Goal: Task Accomplishment & Management: Use online tool/utility

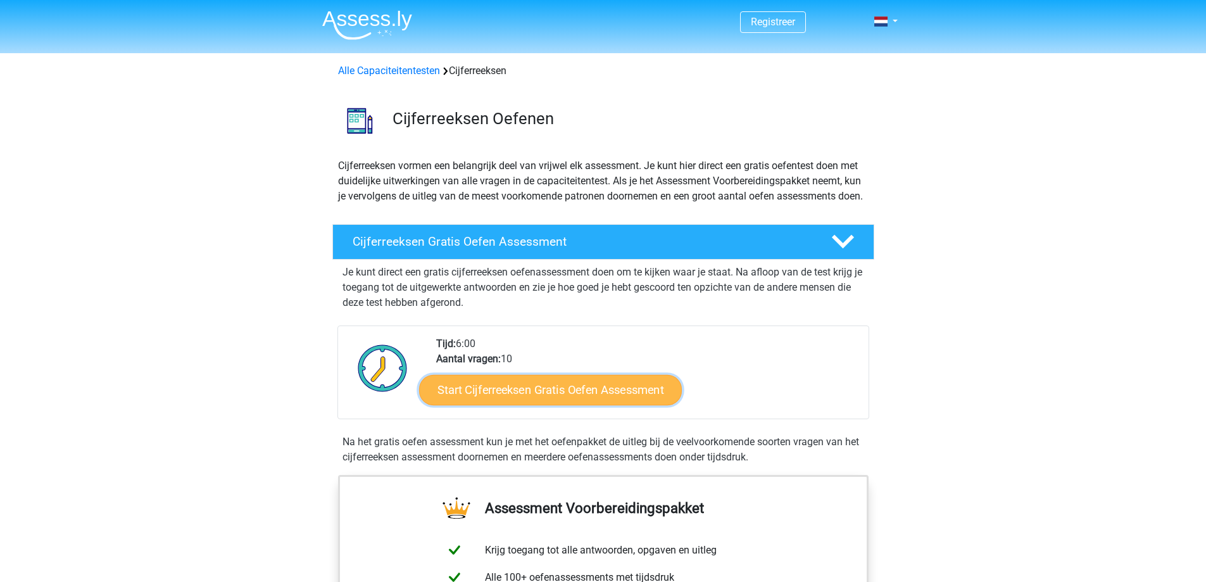
click at [568, 404] on link "Start Cijferreeksen Gratis Oefen Assessment" at bounding box center [550, 389] width 263 height 30
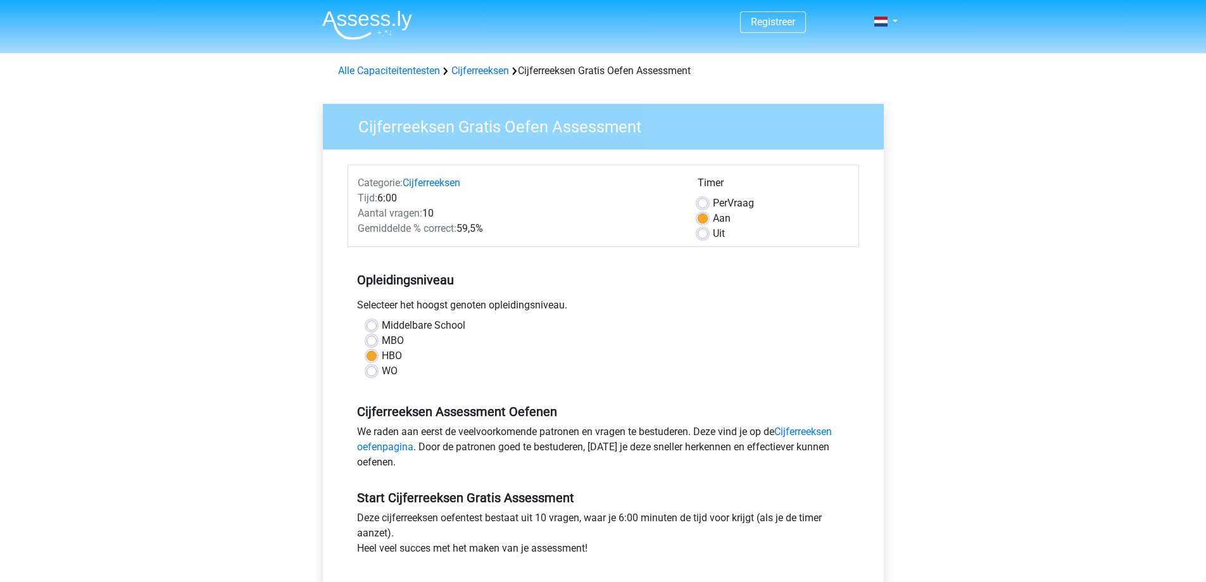
scroll to position [127, 0]
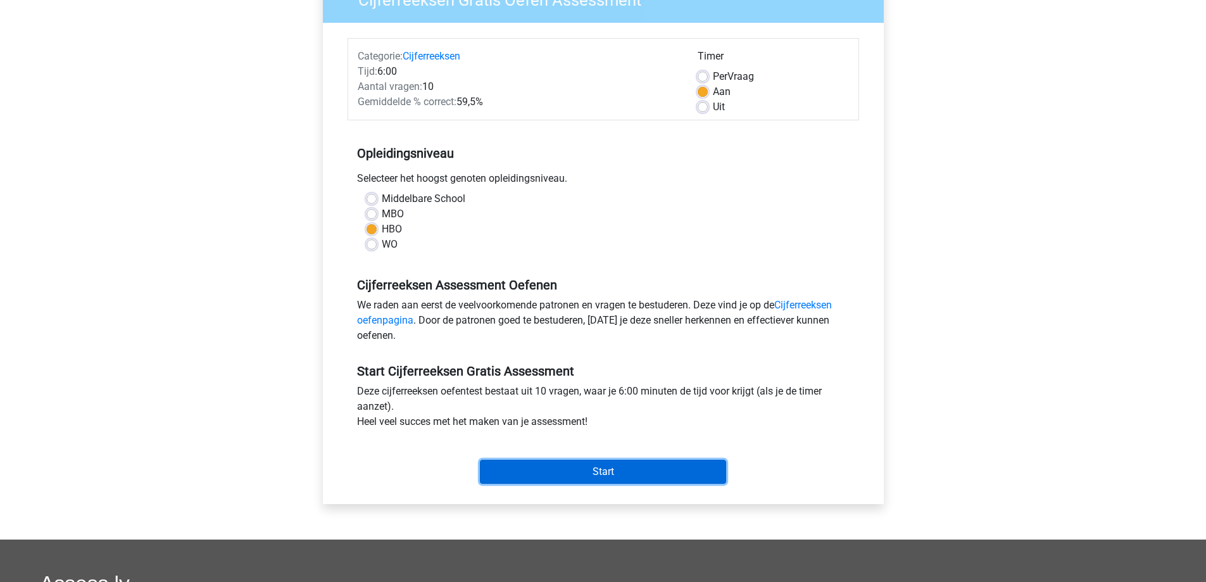
click at [580, 471] on input "Start" at bounding box center [603, 472] width 246 height 24
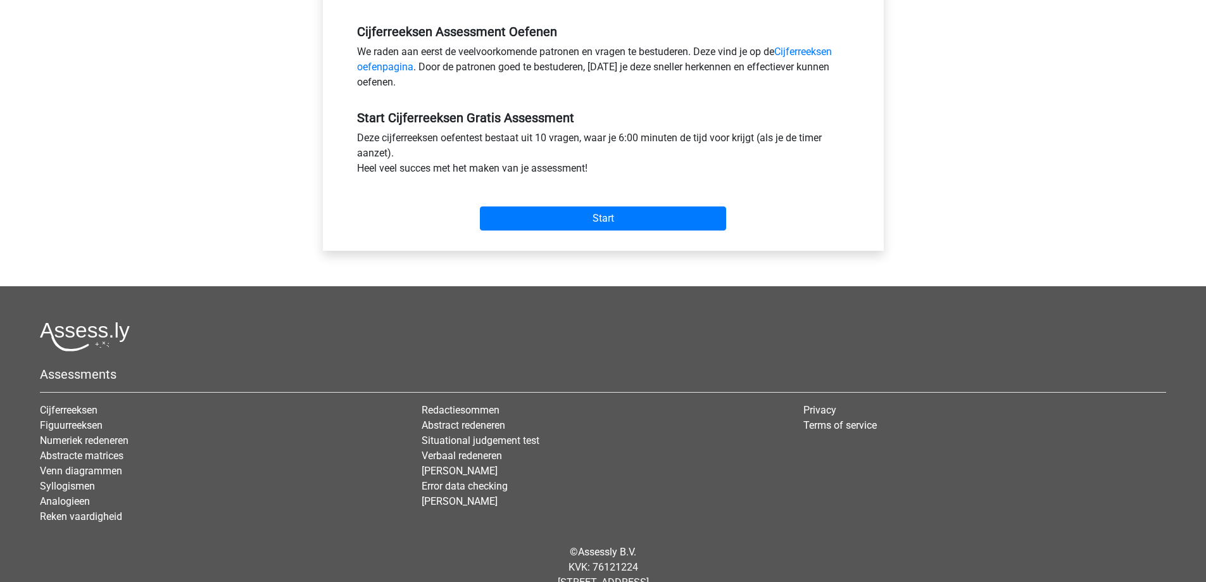
scroll to position [418, 0]
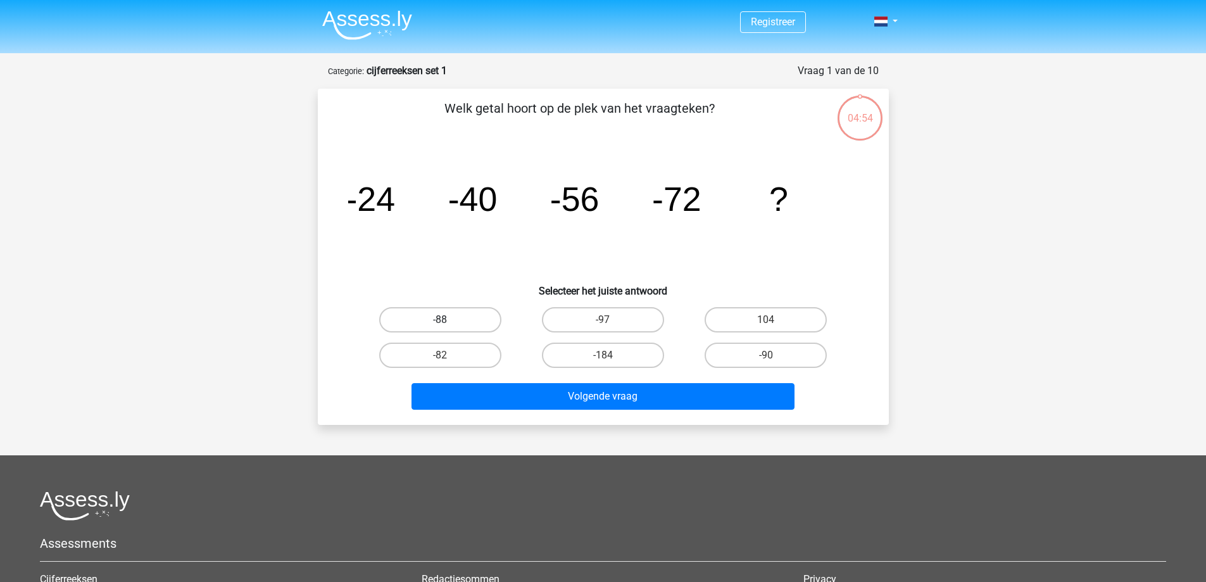
click at [403, 323] on label "-88" at bounding box center [440, 319] width 122 height 25
click at [440, 323] on input "-88" at bounding box center [444, 324] width 8 height 8
radio input "true"
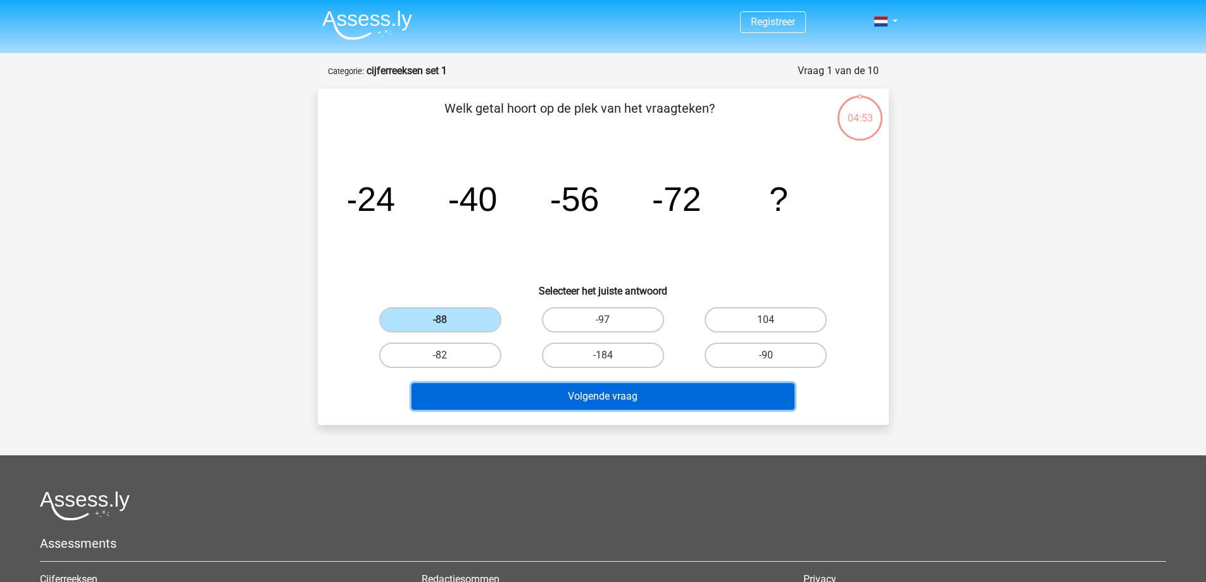
click at [511, 397] on button "Volgende vraag" at bounding box center [602, 396] width 383 height 27
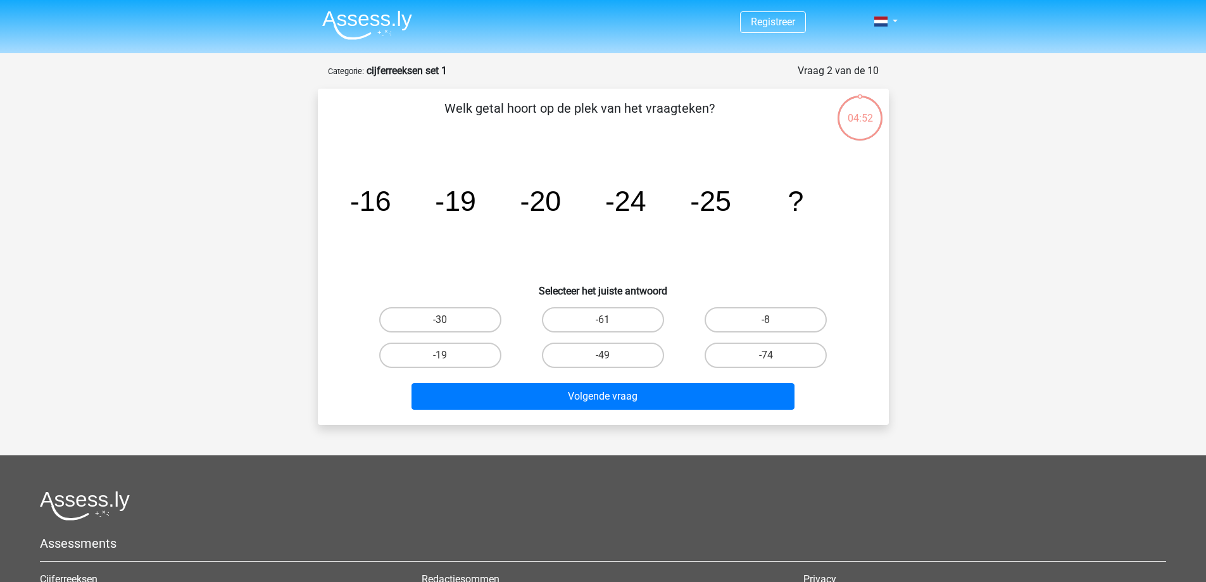
scroll to position [63, 0]
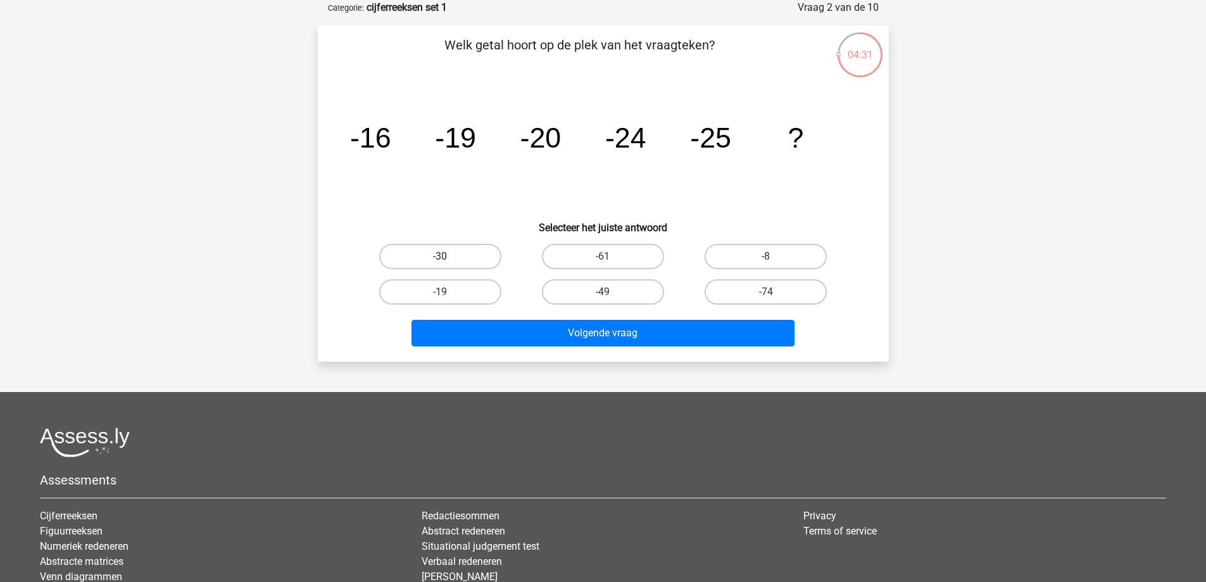
click at [474, 261] on label "-30" at bounding box center [440, 256] width 122 height 25
click at [448, 261] on input "-30" at bounding box center [444, 260] width 8 height 8
radio input "true"
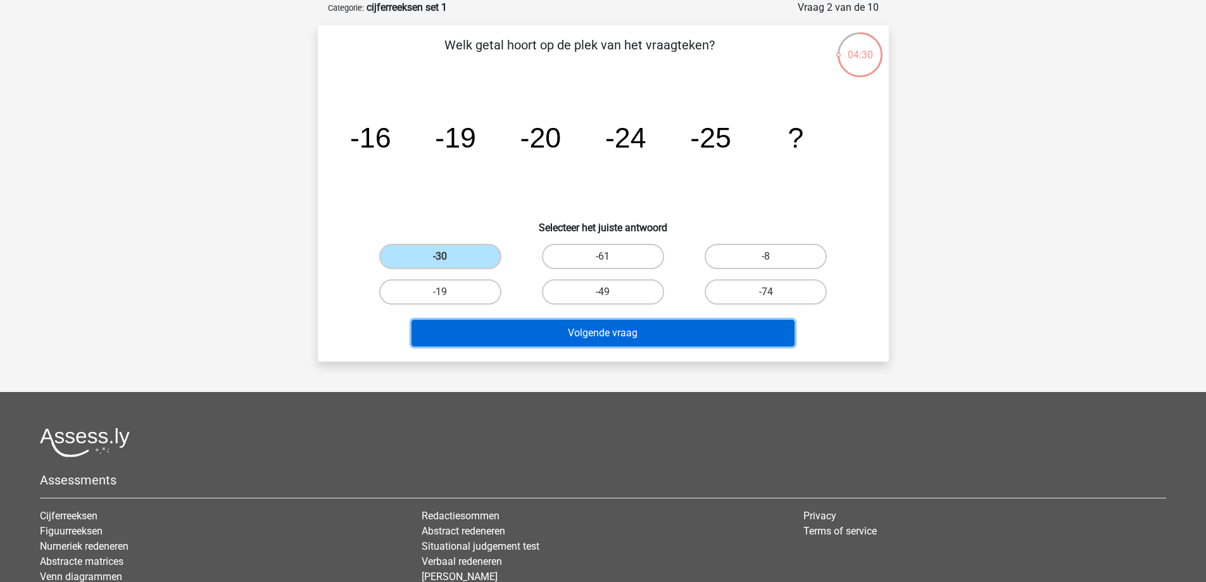
click at [592, 330] on button "Volgende vraag" at bounding box center [602, 333] width 383 height 27
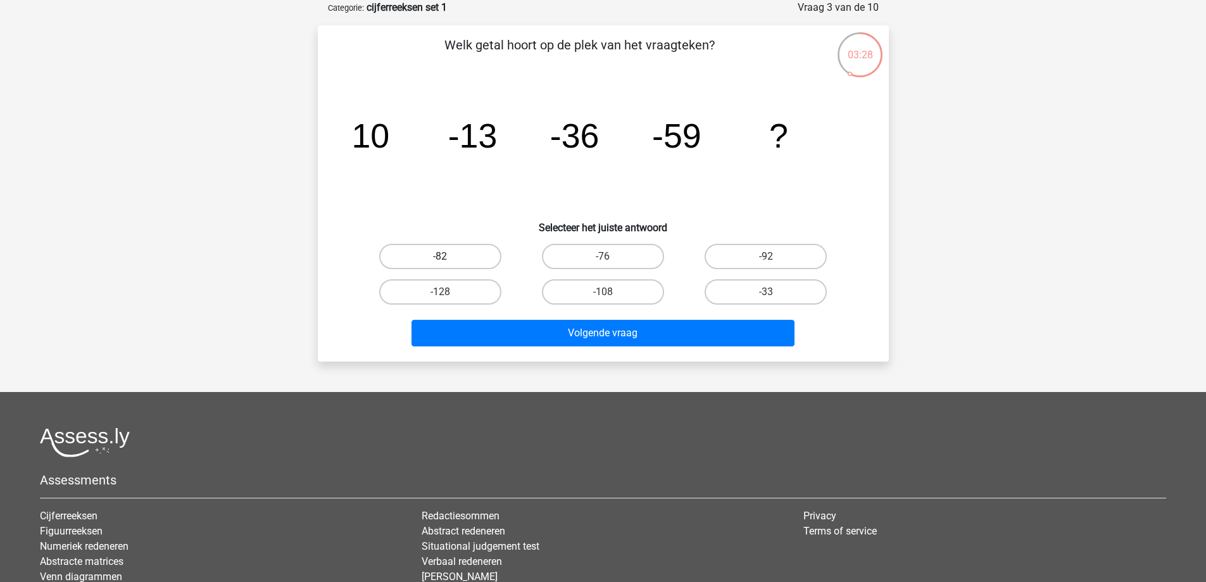
click at [460, 255] on label "-82" at bounding box center [440, 256] width 122 height 25
click at [448, 256] on input "-82" at bounding box center [444, 260] width 8 height 8
radio input "true"
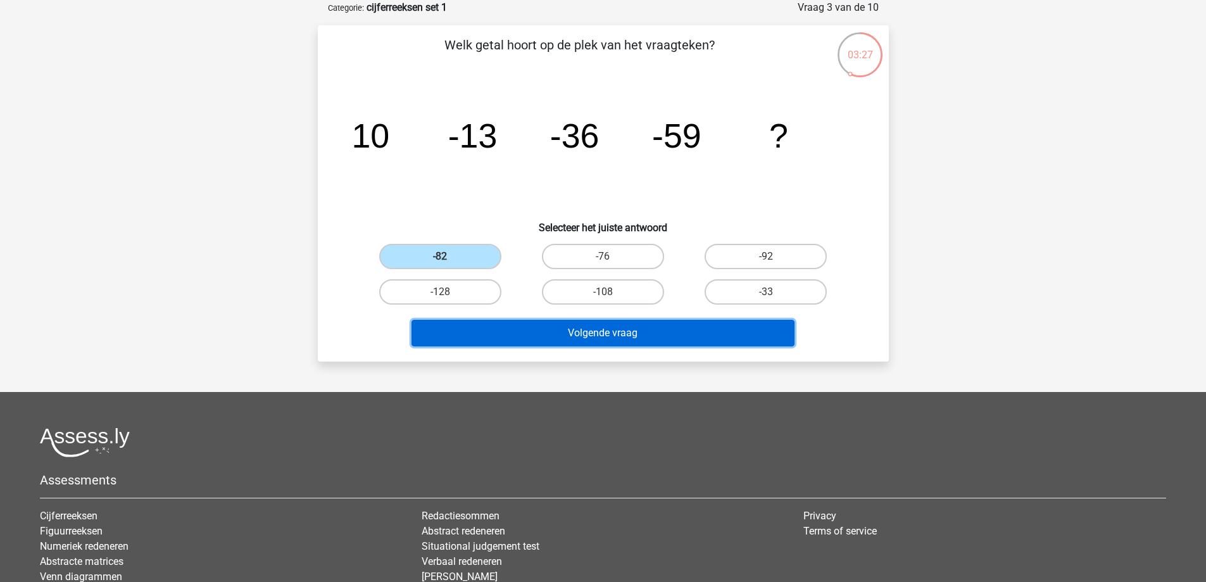
click at [580, 331] on button "Volgende vraag" at bounding box center [602, 333] width 383 height 27
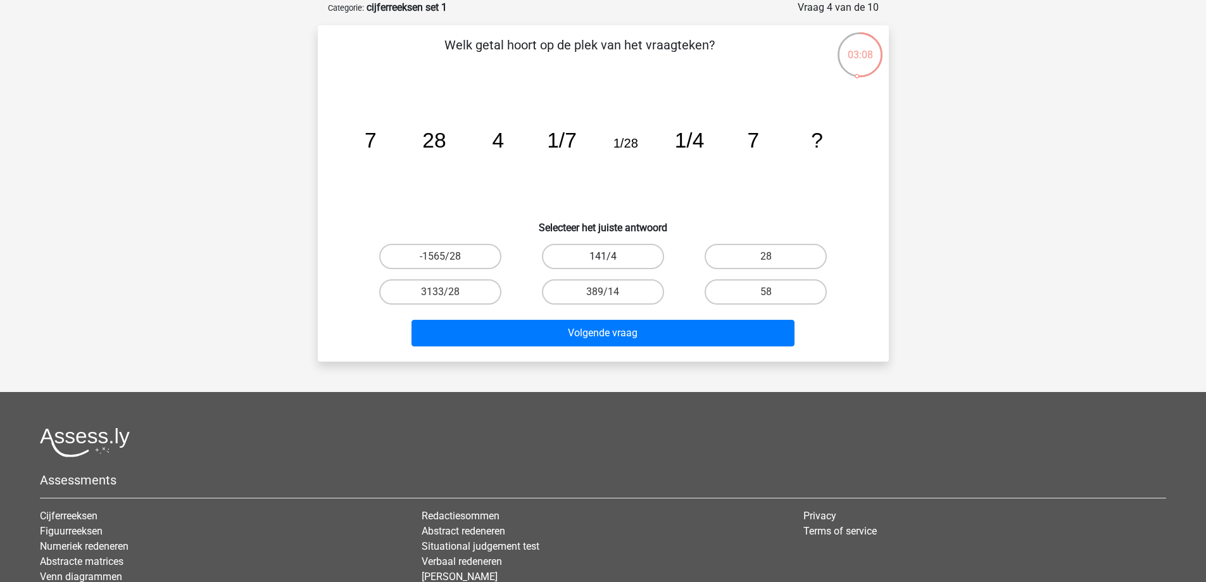
click at [616, 260] on label "141/4" at bounding box center [603, 256] width 122 height 25
click at [611, 260] on input "141/4" at bounding box center [607, 260] width 8 height 8
radio input "true"
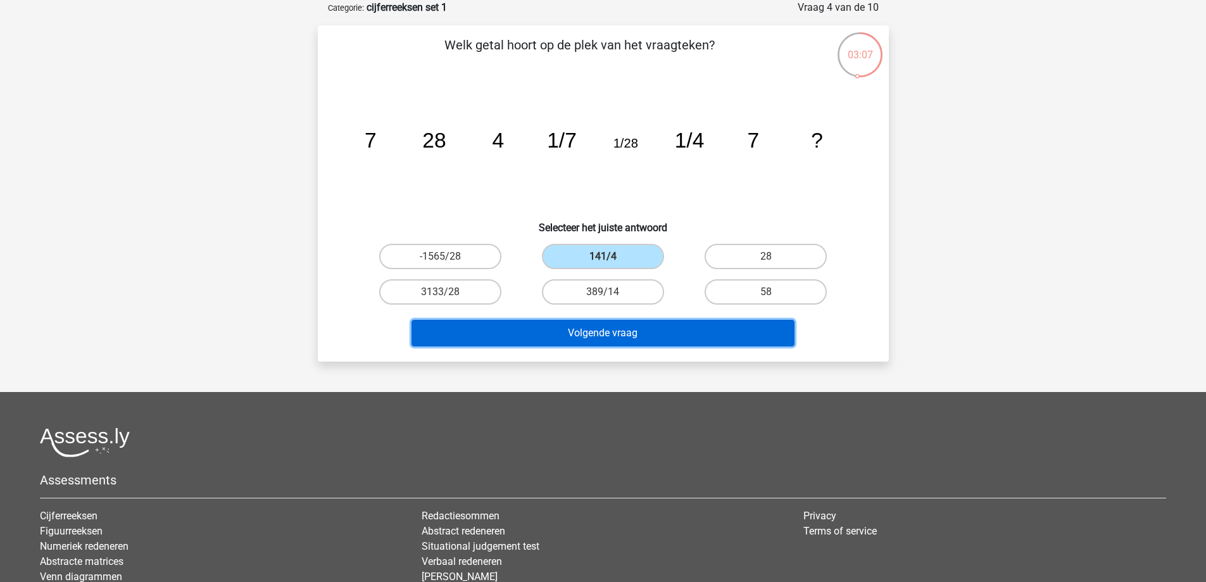
click at [627, 324] on button "Volgende vraag" at bounding box center [602, 333] width 383 height 27
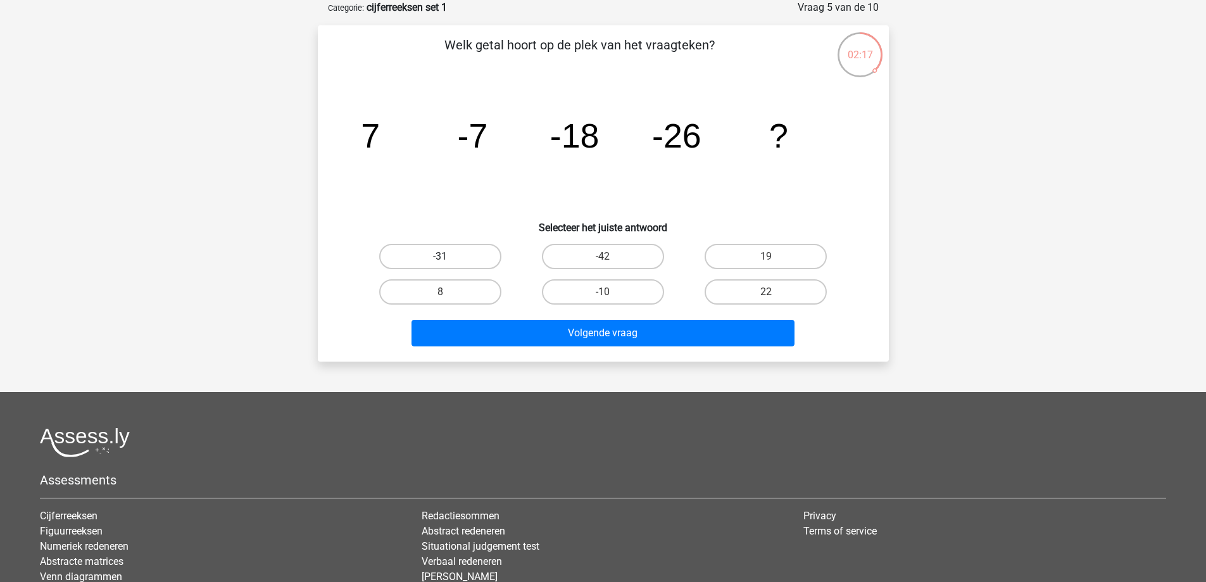
click at [468, 256] on label "-31" at bounding box center [440, 256] width 122 height 25
click at [448, 256] on input "-31" at bounding box center [444, 260] width 8 height 8
radio input "true"
click at [575, 254] on label "-42" at bounding box center [603, 256] width 122 height 25
click at [603, 256] on input "-42" at bounding box center [607, 260] width 8 height 8
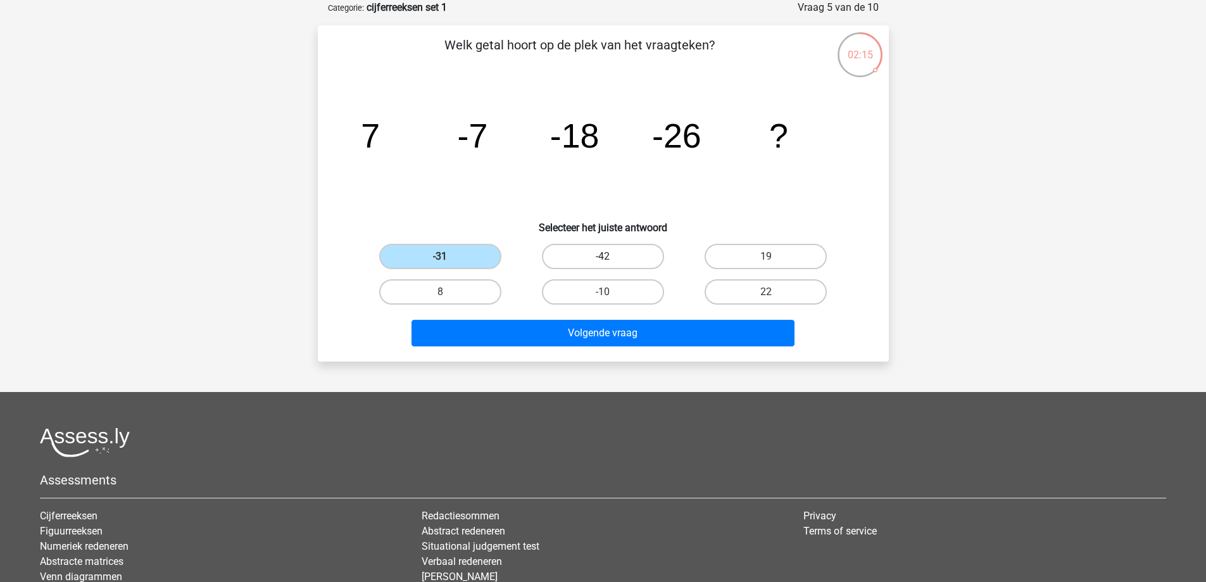
radio input "true"
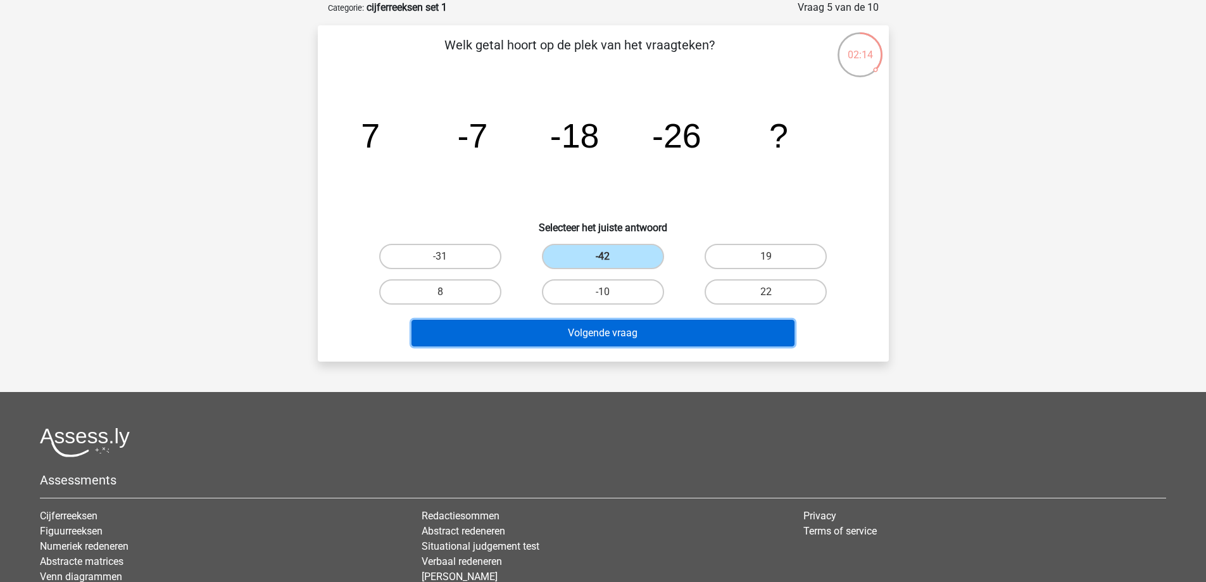
click at [579, 333] on button "Volgende vraag" at bounding box center [602, 333] width 383 height 27
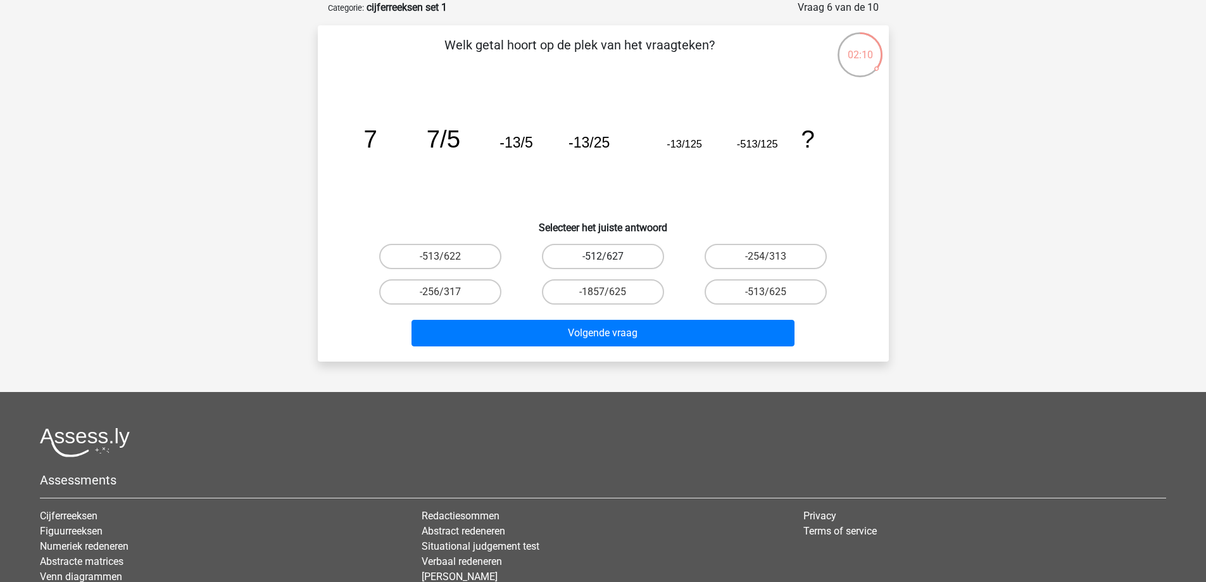
click at [616, 256] on label "-512/627" at bounding box center [603, 256] width 122 height 25
click at [611, 256] on input "-512/627" at bounding box center [607, 260] width 8 height 8
radio input "true"
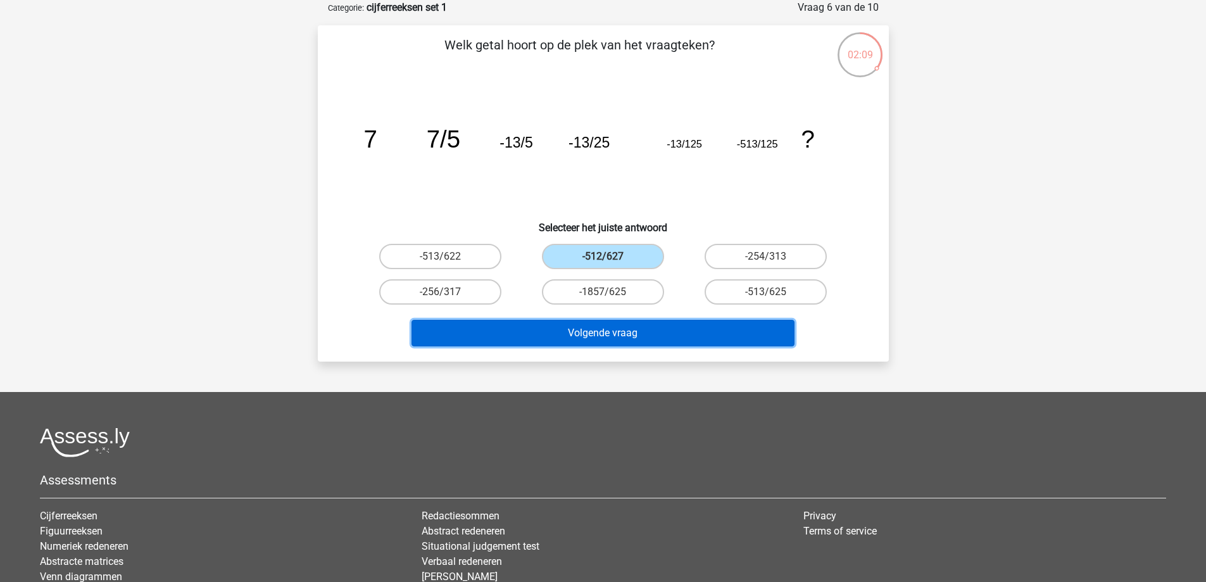
click at [609, 339] on button "Volgende vraag" at bounding box center [602, 333] width 383 height 27
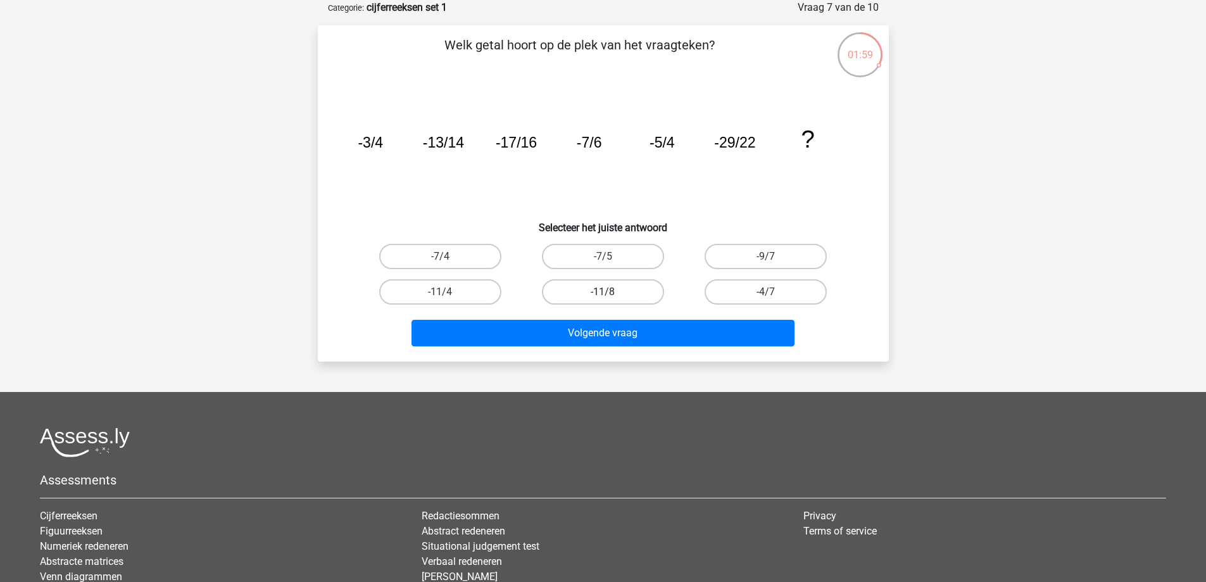
click at [617, 297] on label "-11/8" at bounding box center [603, 291] width 122 height 25
click at [611, 297] on input "-11/8" at bounding box center [607, 296] width 8 height 8
radio input "true"
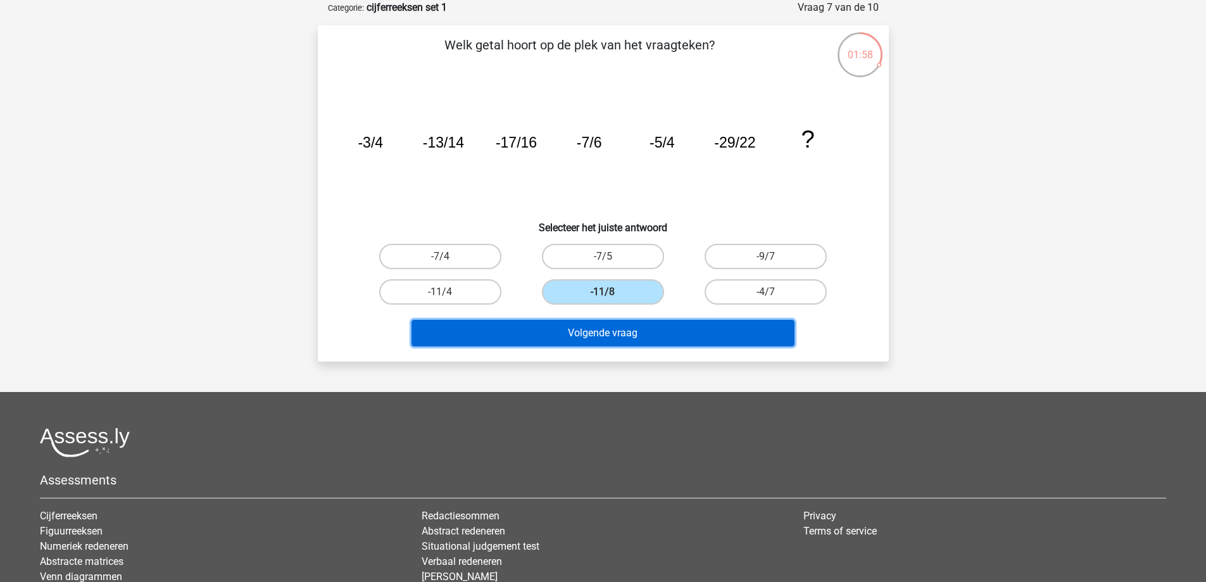
click at [604, 332] on button "Volgende vraag" at bounding box center [602, 333] width 383 height 27
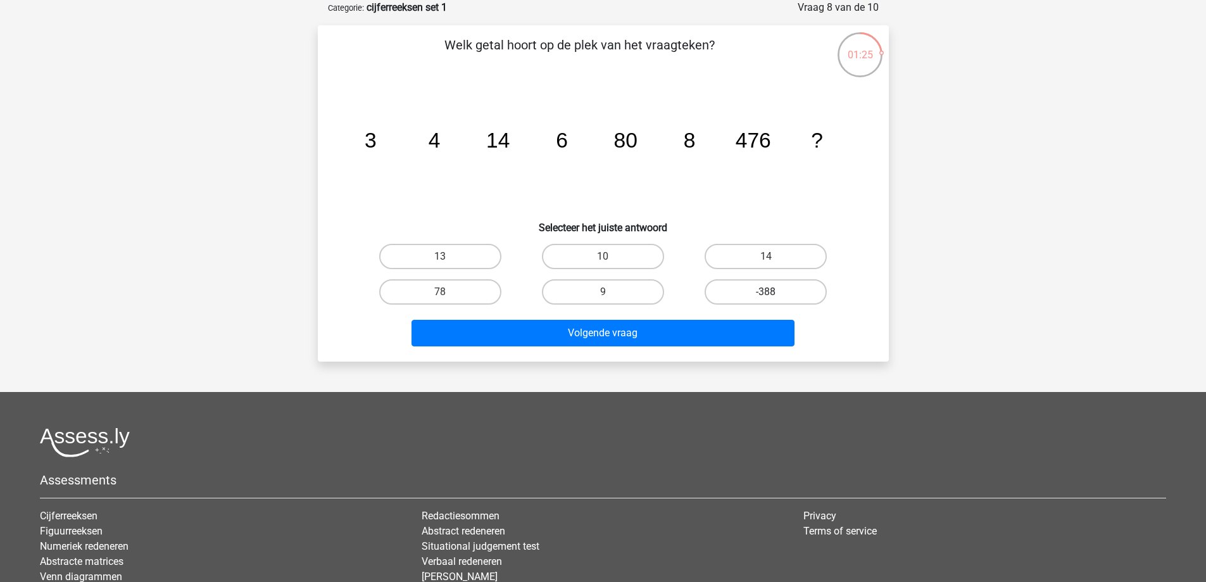
click at [749, 291] on label "-388" at bounding box center [765, 291] width 122 height 25
click at [766, 292] on input "-388" at bounding box center [770, 296] width 8 height 8
radio input "true"
click at [706, 352] on div "Welk getal hoort op de plek van het vraagteken? image/svg+xml 3 4 14 6 80 8 476…" at bounding box center [603, 193] width 571 height 336
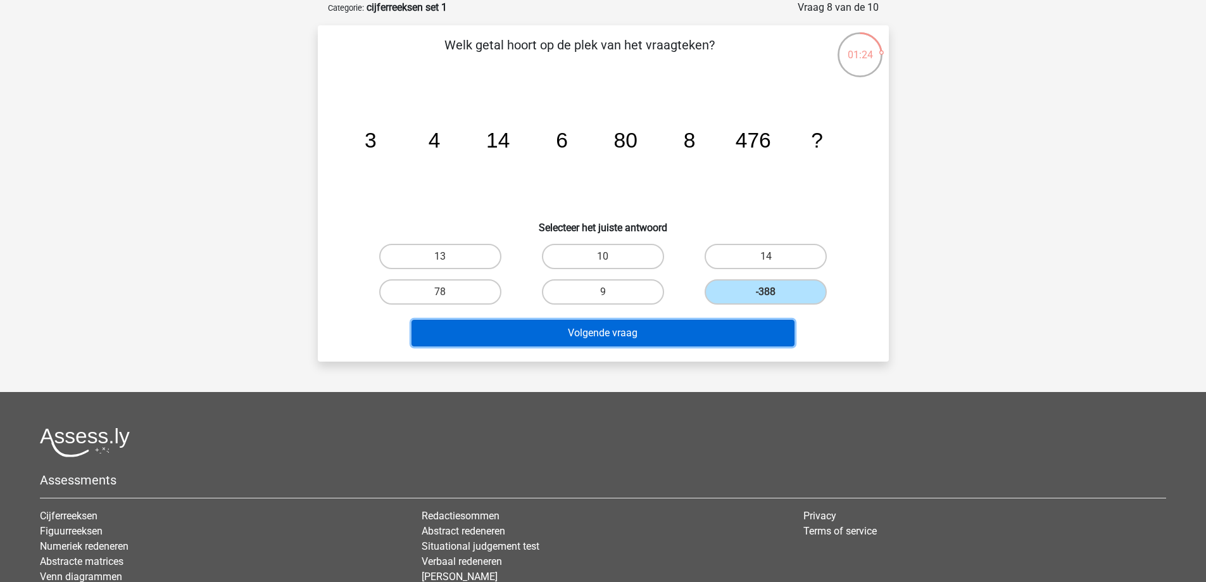
click at [704, 334] on button "Volgende vraag" at bounding box center [602, 333] width 383 height 27
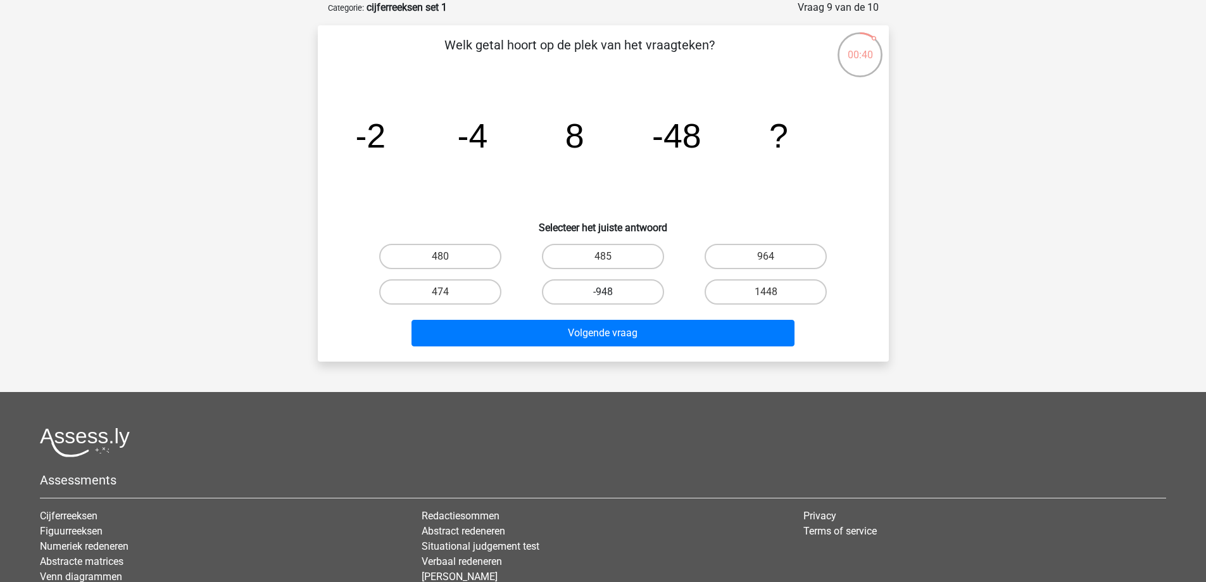
click at [582, 291] on label "-948" at bounding box center [603, 291] width 122 height 25
click at [603, 292] on input "-948" at bounding box center [607, 296] width 8 height 8
radio input "true"
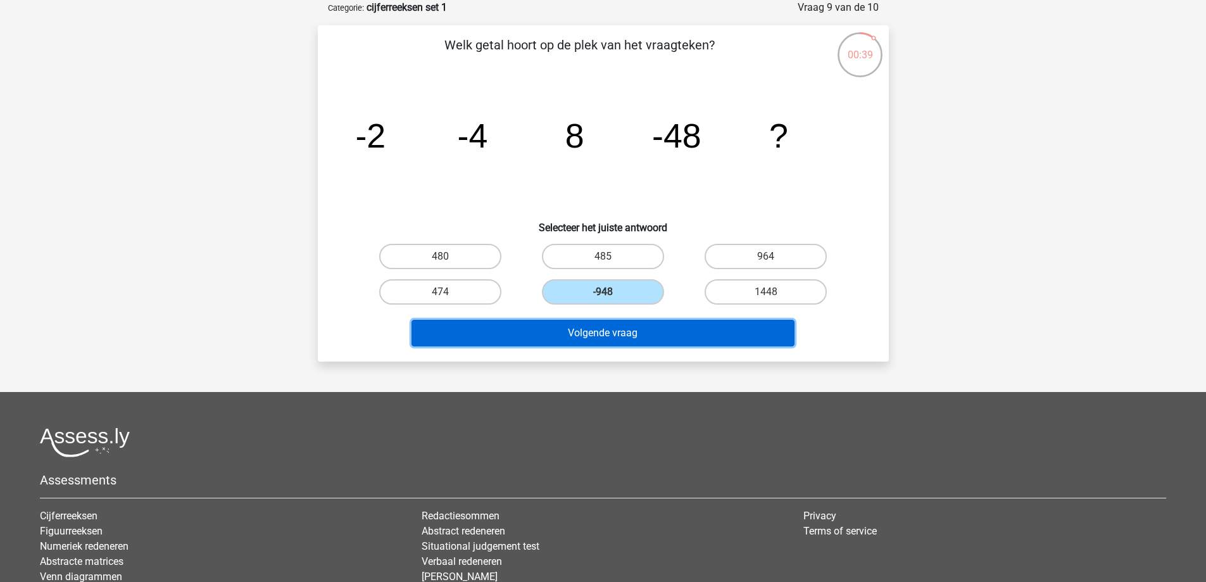
click at [580, 341] on button "Volgende vraag" at bounding box center [602, 333] width 383 height 27
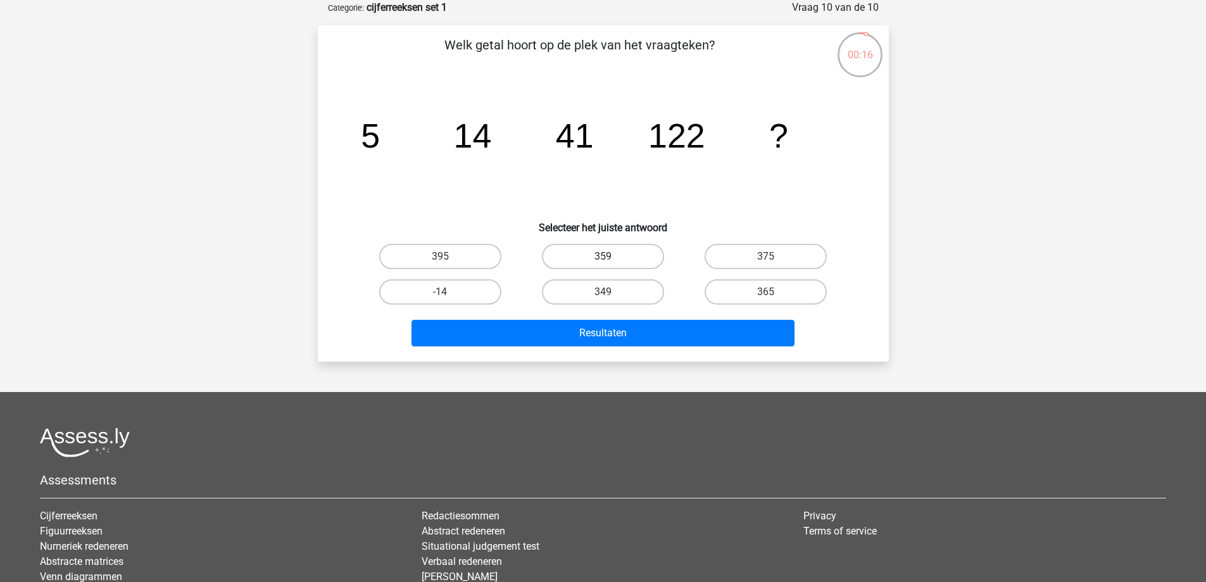
click at [624, 261] on label "359" at bounding box center [603, 256] width 122 height 25
click at [611, 261] on input "359" at bounding box center [607, 260] width 8 height 8
radio input "true"
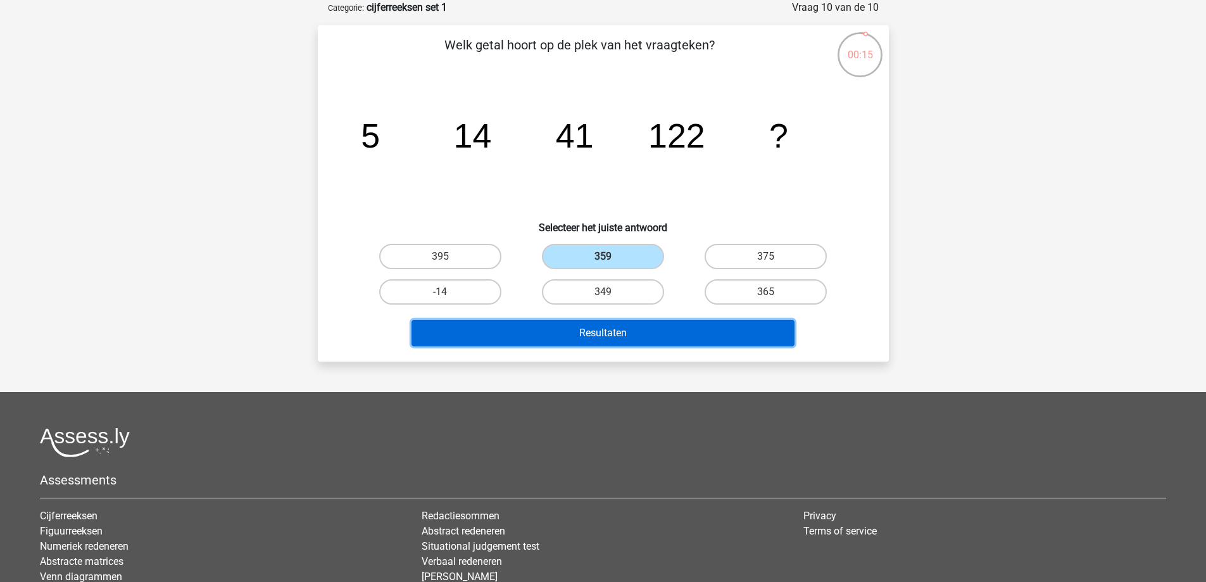
click at [638, 326] on button "Resultaten" at bounding box center [602, 333] width 383 height 27
